Goal: Answer question/provide support: Share knowledge or assist other users

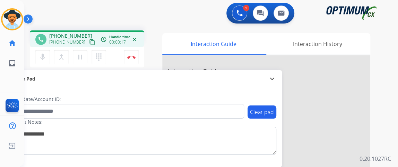
click at [89, 43] on mat-icon "content_copy" at bounding box center [92, 42] width 6 height 6
click at [132, 57] on img at bounding box center [131, 56] width 8 height 3
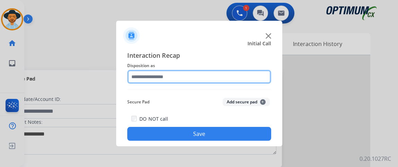
click at [232, 80] on input "text" at bounding box center [199, 77] width 144 height 14
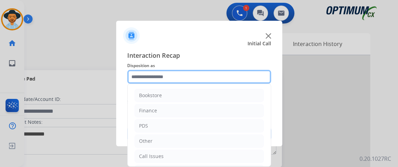
scroll to position [45, 0]
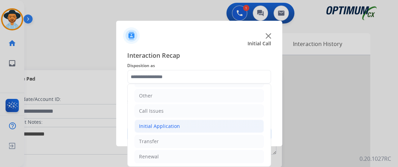
click at [236, 126] on li "Initial Application" at bounding box center [198, 126] width 129 height 13
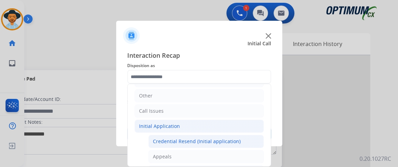
click at [235, 135] on li "Credential Resend (Initial application)" at bounding box center [205, 141] width 115 height 13
type input "**********"
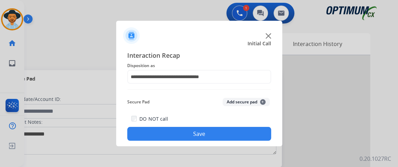
click at [235, 135] on button "Save" at bounding box center [199, 134] width 144 height 14
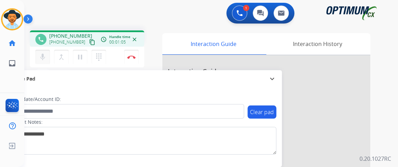
click at [44, 56] on mat-icon "mic" at bounding box center [42, 57] width 8 height 8
click at [45, 56] on mat-icon "mic_off" at bounding box center [42, 57] width 8 height 8
click at [47, 56] on button "mic_off Mute" at bounding box center [42, 57] width 15 height 15
click at [136, 53] on button "Disconnect" at bounding box center [131, 57] width 15 height 15
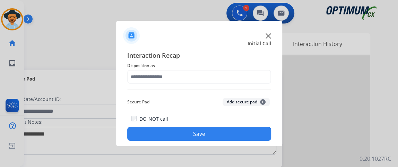
click at [231, 69] on span "Disposition as" at bounding box center [199, 66] width 144 height 8
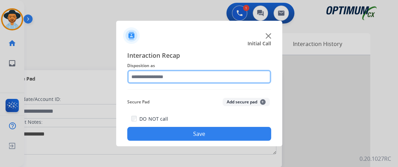
click at [244, 77] on input "text" at bounding box center [199, 77] width 144 height 14
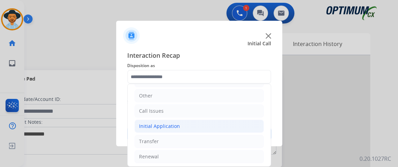
click at [228, 128] on li "Initial Application" at bounding box center [198, 126] width 129 height 13
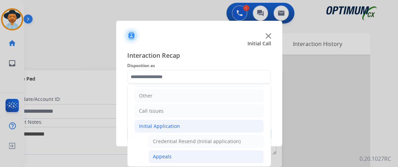
click at [221, 150] on li "Appeals" at bounding box center [205, 156] width 115 height 13
type input "*******"
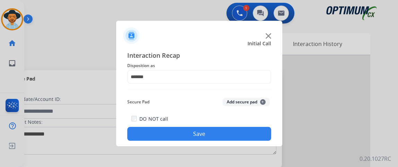
click at [221, 139] on button "Save" at bounding box center [199, 134] width 144 height 14
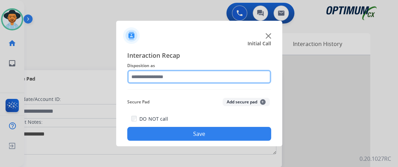
click at [175, 71] on input "text" at bounding box center [199, 77] width 144 height 14
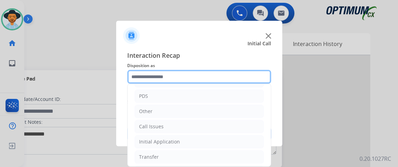
scroll to position [45, 0]
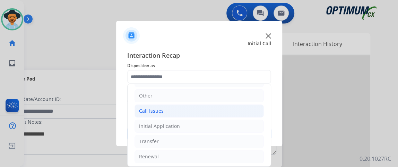
click at [242, 114] on li "Call Issues" at bounding box center [198, 111] width 129 height 13
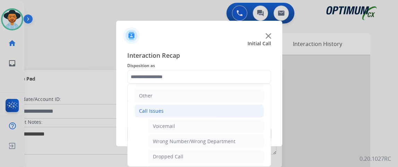
click at [242, 105] on li "Call Issues" at bounding box center [198, 111] width 129 height 13
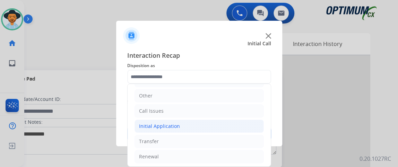
click at [253, 123] on li "Initial Application" at bounding box center [198, 126] width 129 height 13
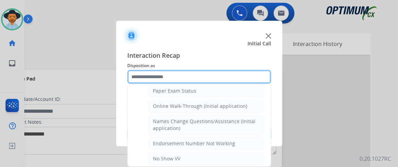
scroll to position [143, 0]
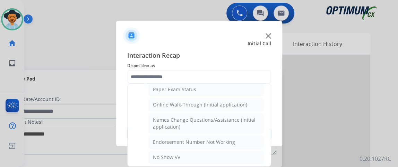
click at [235, 107] on li "Online Walk-Through (Initial application)" at bounding box center [205, 104] width 115 height 13
click at [235, 107] on div "Secure Pad Add secure pad +" at bounding box center [199, 102] width 144 height 14
type input "**********"
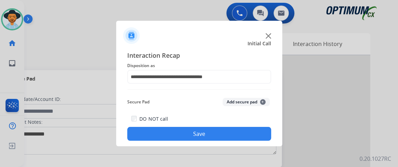
click at [232, 130] on button "Save" at bounding box center [199, 134] width 144 height 14
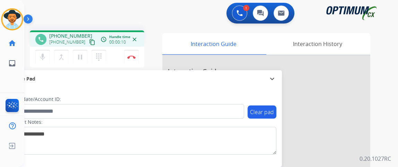
click at [89, 41] on mat-icon "content_copy" at bounding box center [92, 42] width 6 height 6
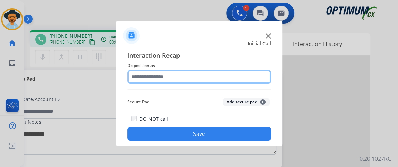
click at [210, 78] on input "text" at bounding box center [199, 77] width 144 height 14
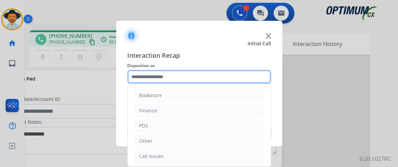
scroll to position [45, 0]
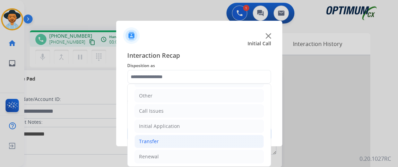
click at [231, 135] on li "Transfer" at bounding box center [198, 141] width 129 height 13
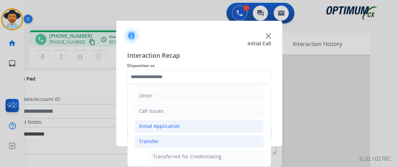
click at [228, 128] on li "Initial Application" at bounding box center [198, 126] width 129 height 13
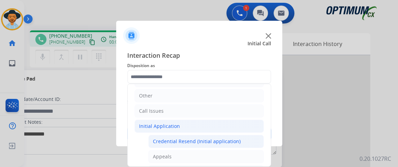
click at [233, 140] on div "Credential Resend (Initial application)" at bounding box center [197, 141] width 88 height 7
type input "**********"
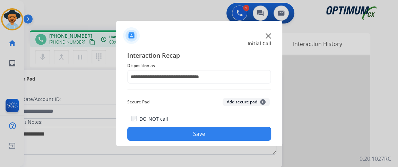
click at [231, 136] on button "Save" at bounding box center [199, 134] width 144 height 14
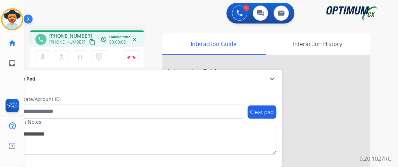
click at [89, 43] on mat-icon "content_copy" at bounding box center [92, 42] width 6 height 6
click at [135, 51] on button "Disconnect" at bounding box center [131, 57] width 15 height 15
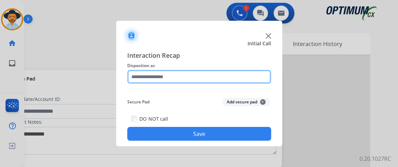
click at [198, 76] on input "text" at bounding box center [199, 77] width 144 height 14
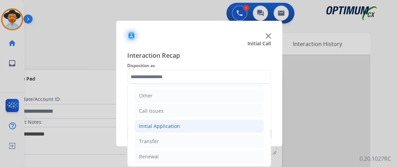
click at [209, 126] on li "Initial Application" at bounding box center [198, 126] width 129 height 13
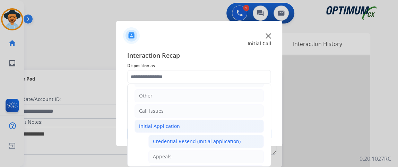
click at [209, 135] on li "Credential Resend (Initial application)" at bounding box center [205, 141] width 115 height 13
type input "**********"
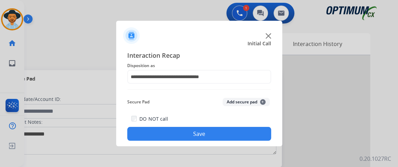
click at [208, 134] on button "Save" at bounding box center [199, 134] width 144 height 14
